Goal: Transaction & Acquisition: Purchase product/service

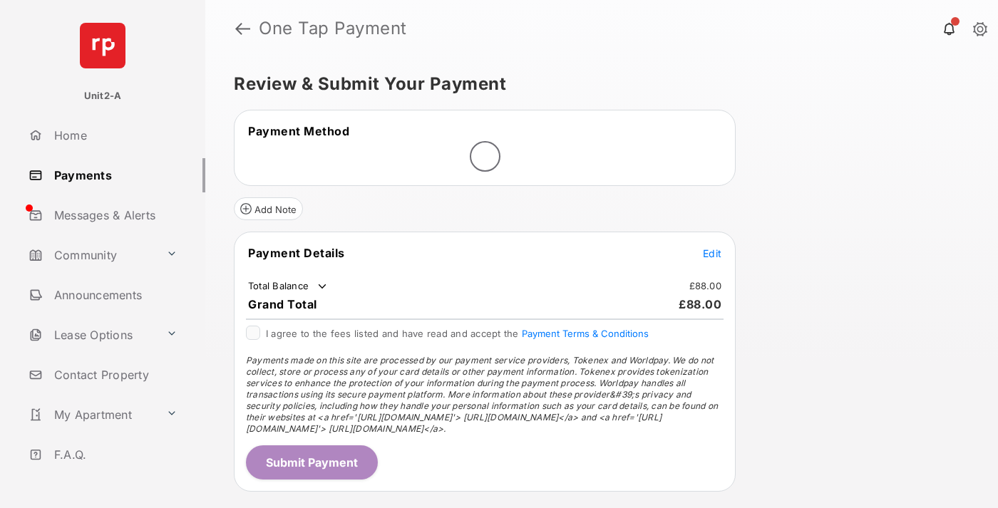
click at [712, 253] on span "Edit" at bounding box center [712, 253] width 19 height 12
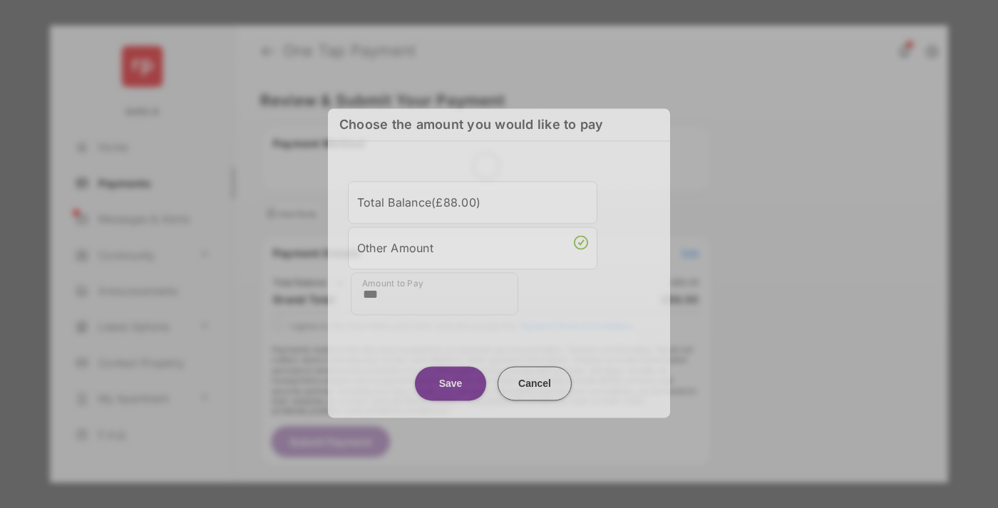
type input "***"
click at [451, 379] on button "Save" at bounding box center [450, 383] width 71 height 34
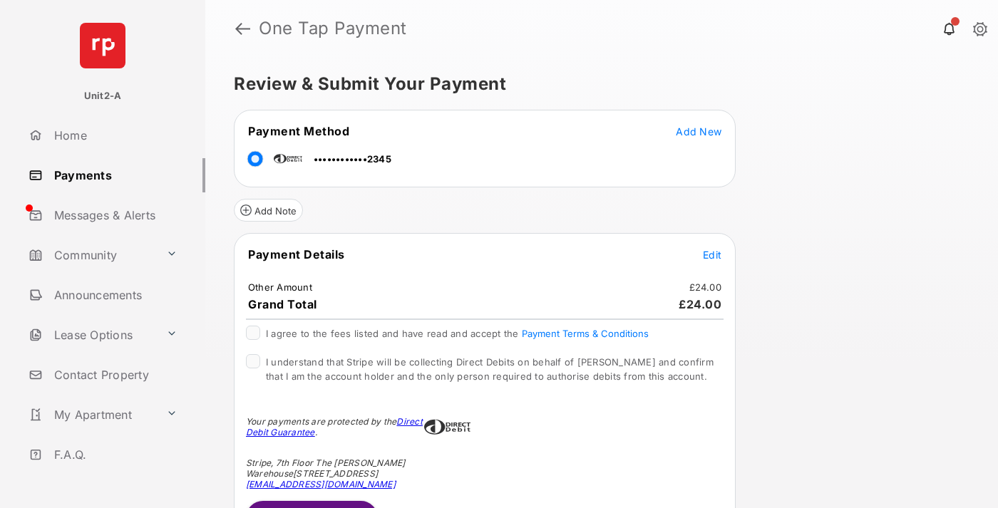
click at [311, 504] on button "Submit Payment" at bounding box center [312, 518] width 132 height 34
